Goal: Find specific page/section: Find specific page/section

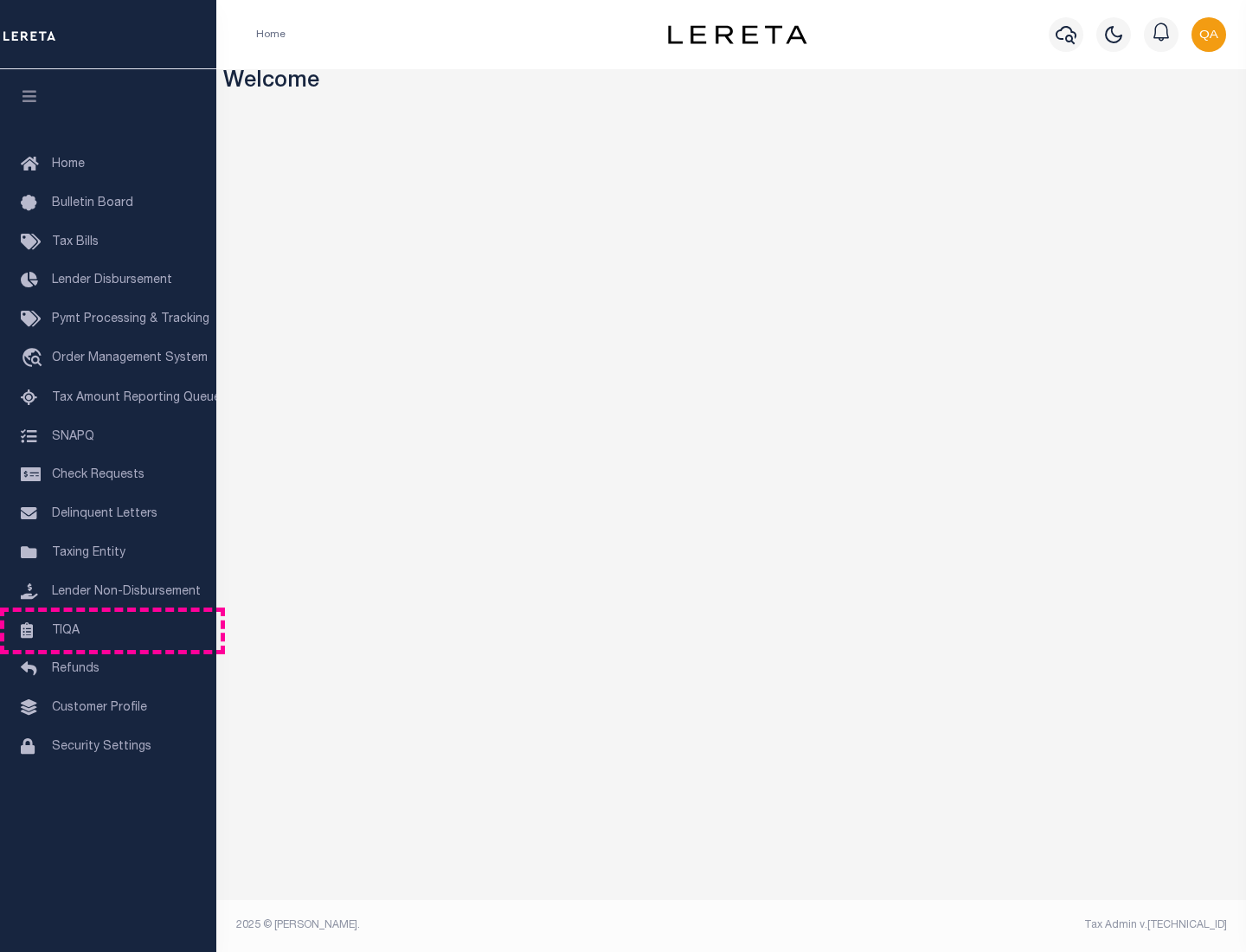
click at [108, 630] on link "TIQA" at bounding box center [108, 631] width 217 height 39
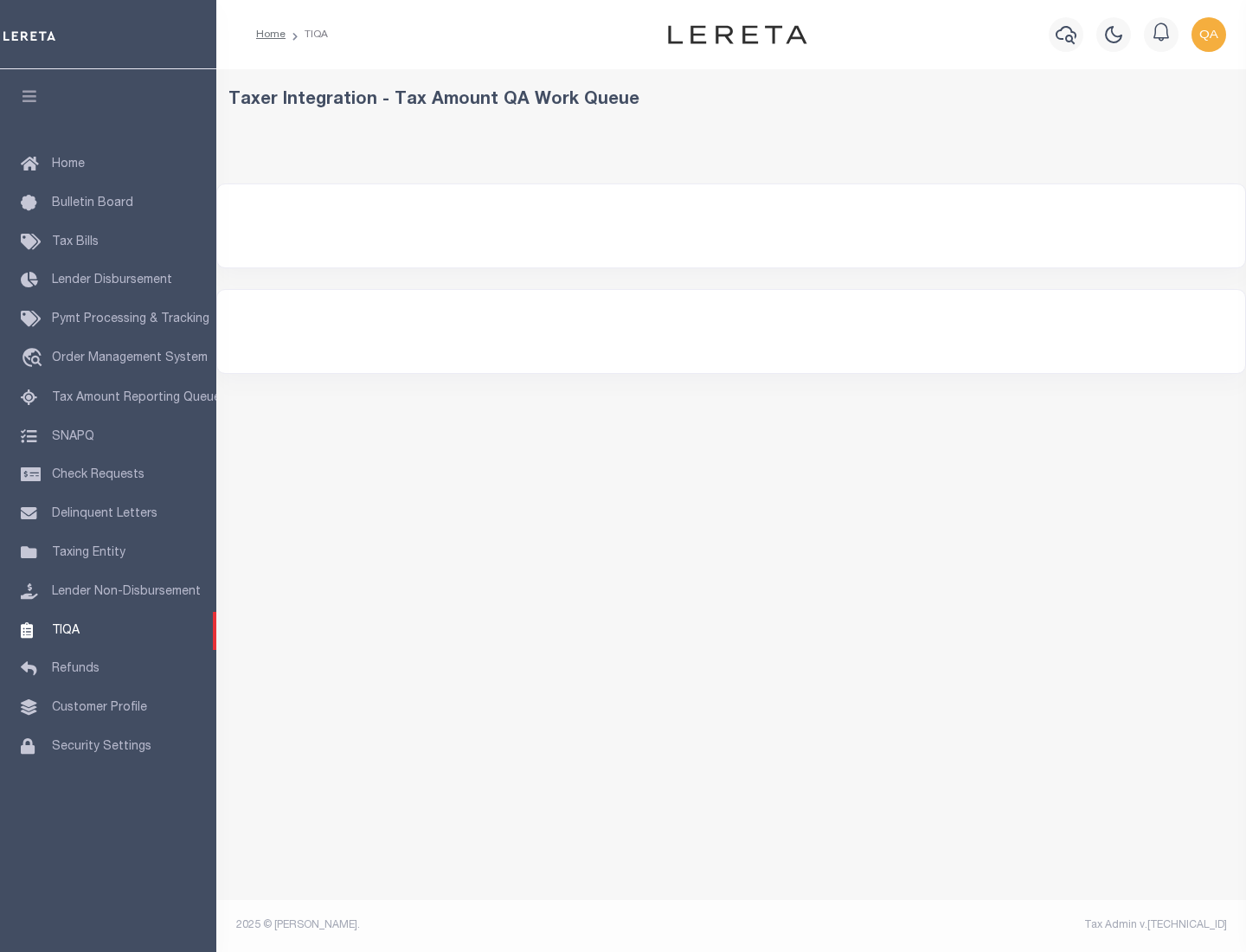
select select "200"
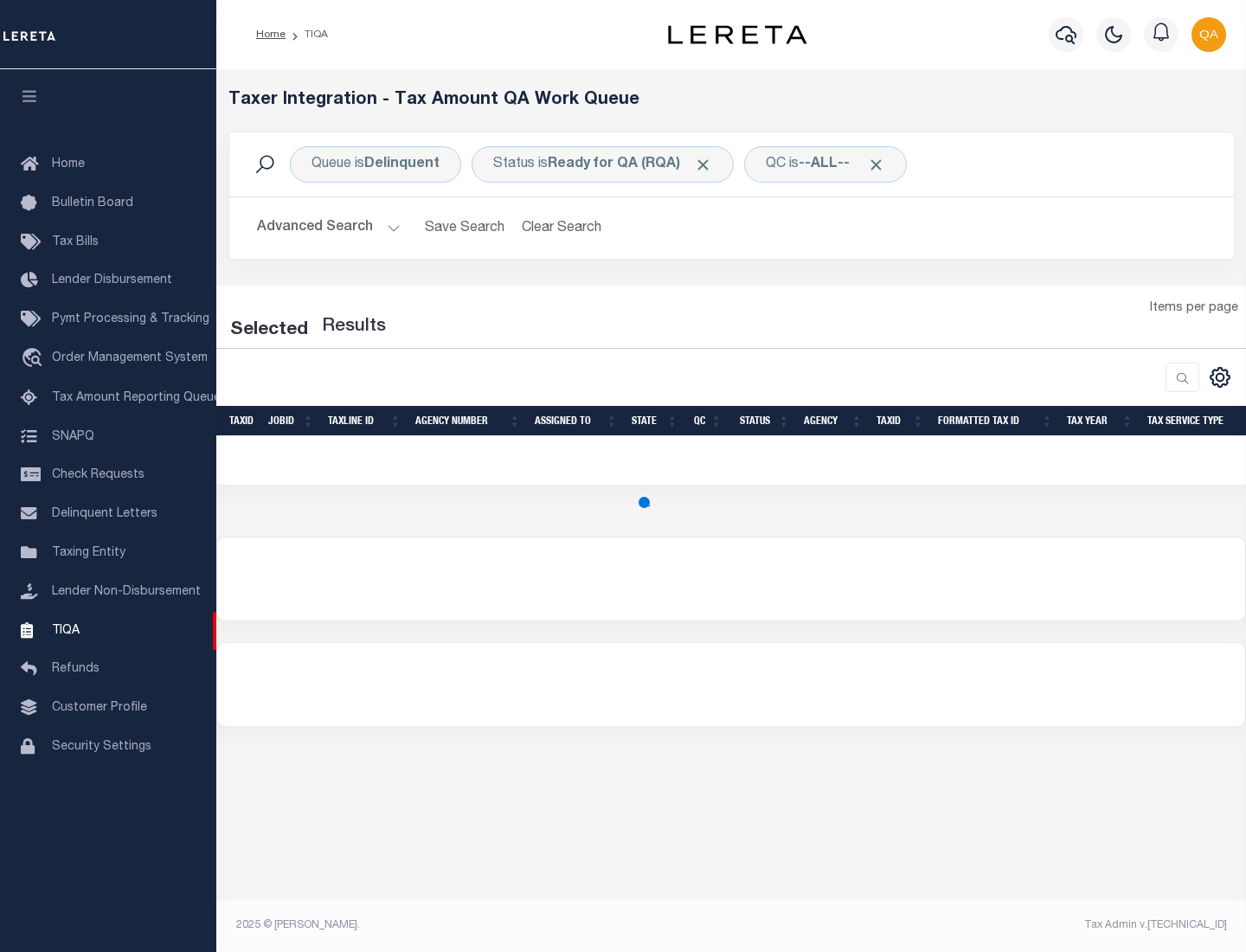
select select "200"
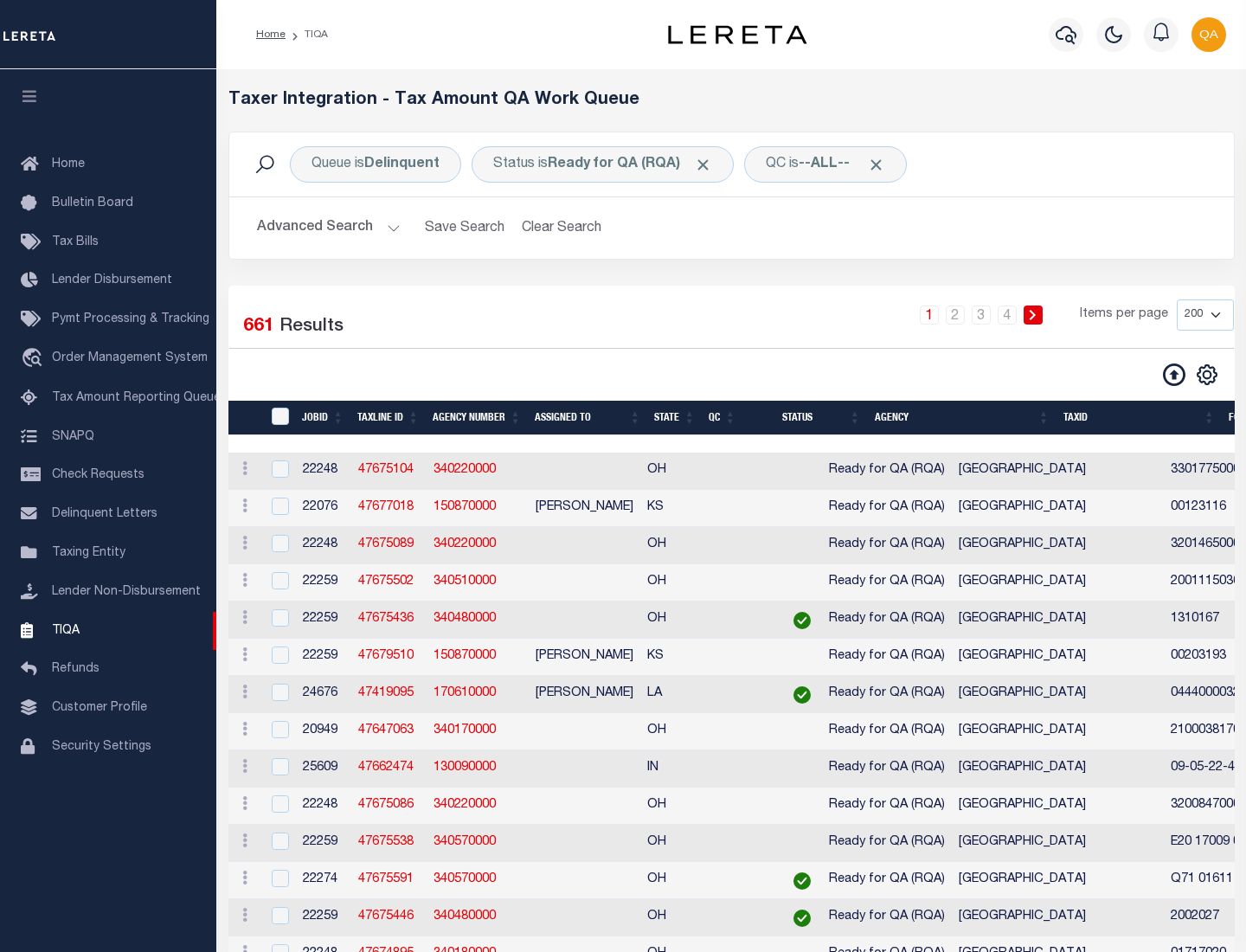
click at [709, 164] on span "Click to Remove" at bounding box center [702, 164] width 18 height 18
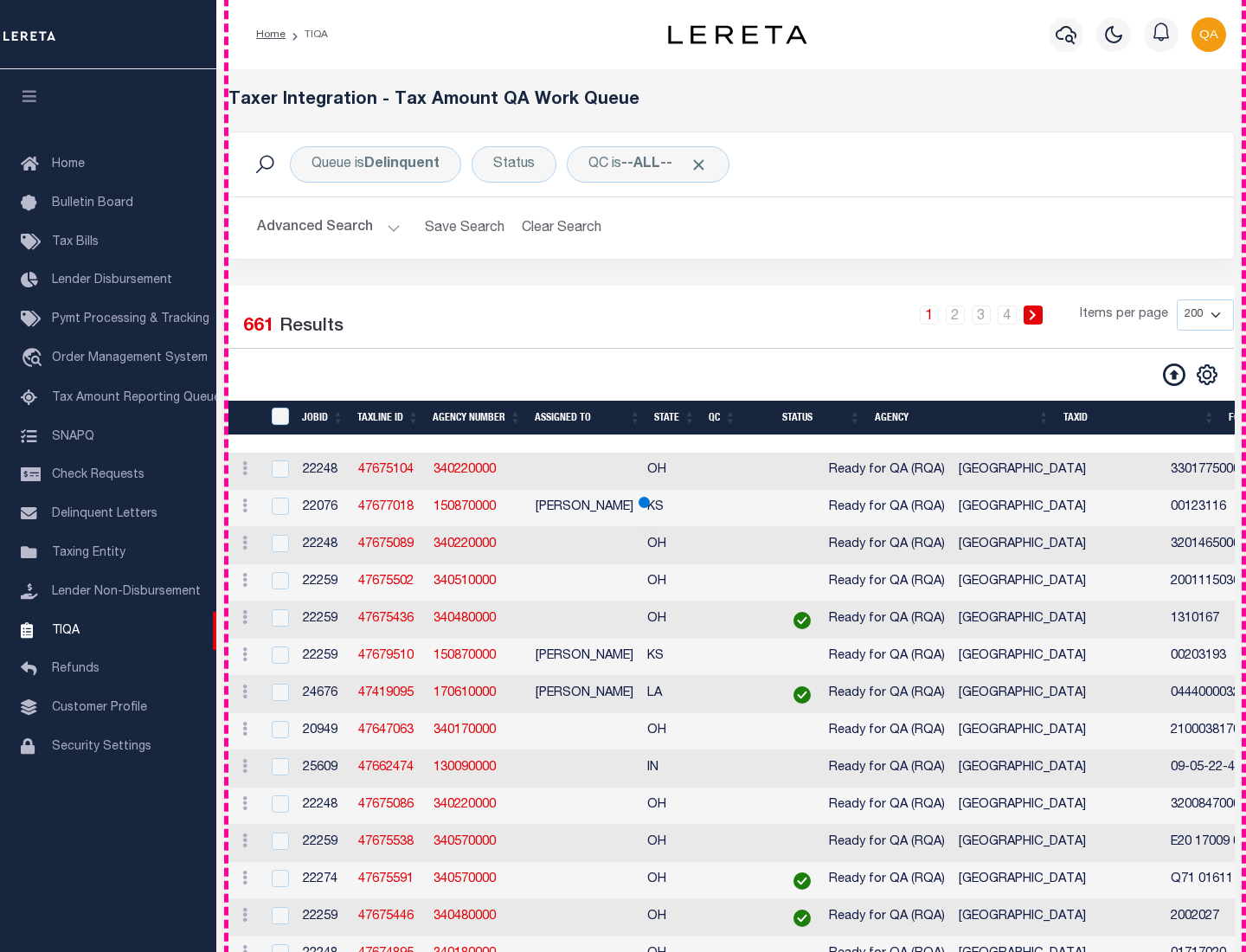
scroll to position [3698, 0]
